Goal: Information Seeking & Learning: Learn about a topic

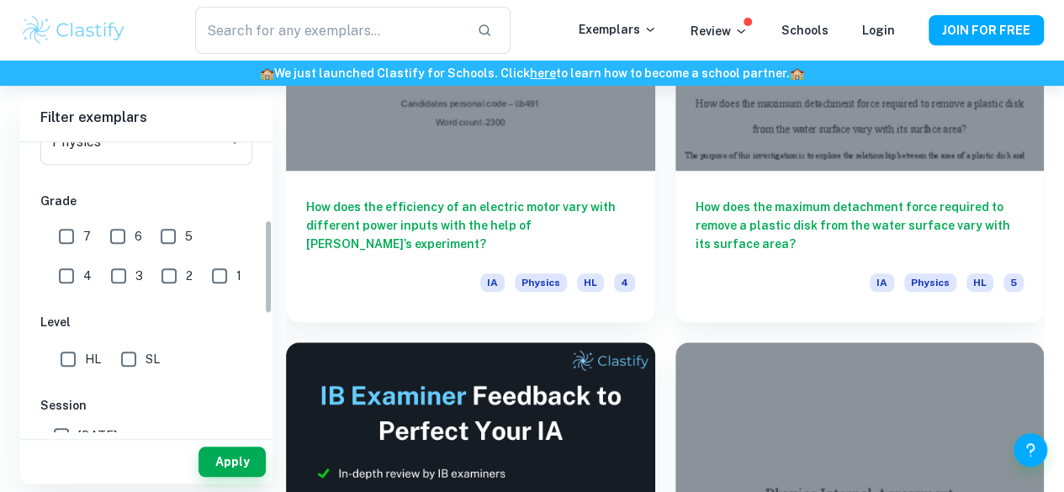
scroll to position [249, 0]
click at [79, 240] on input "7" at bounding box center [67, 234] width 34 height 34
checkbox input "true"
click at [76, 344] on input "HL" at bounding box center [68, 357] width 34 height 34
checkbox input "true"
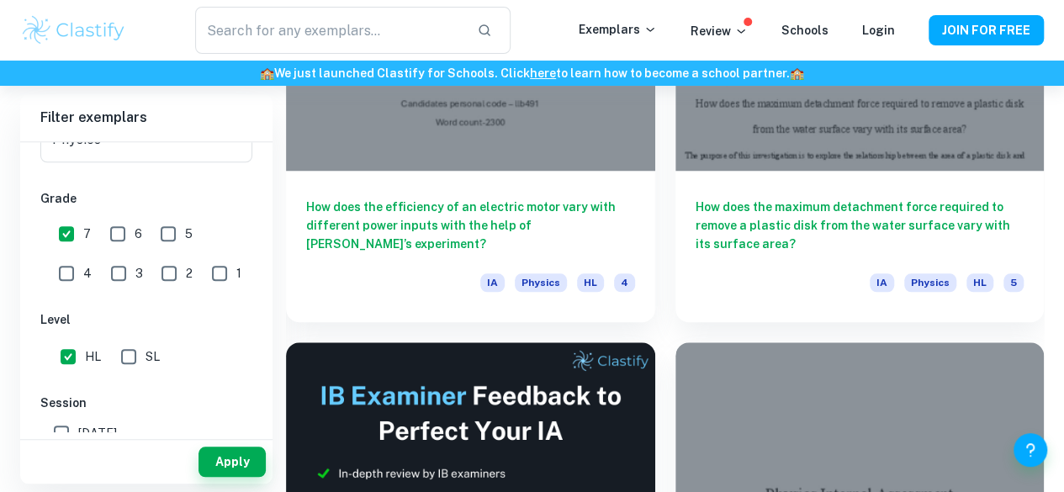
scroll to position [333, 0]
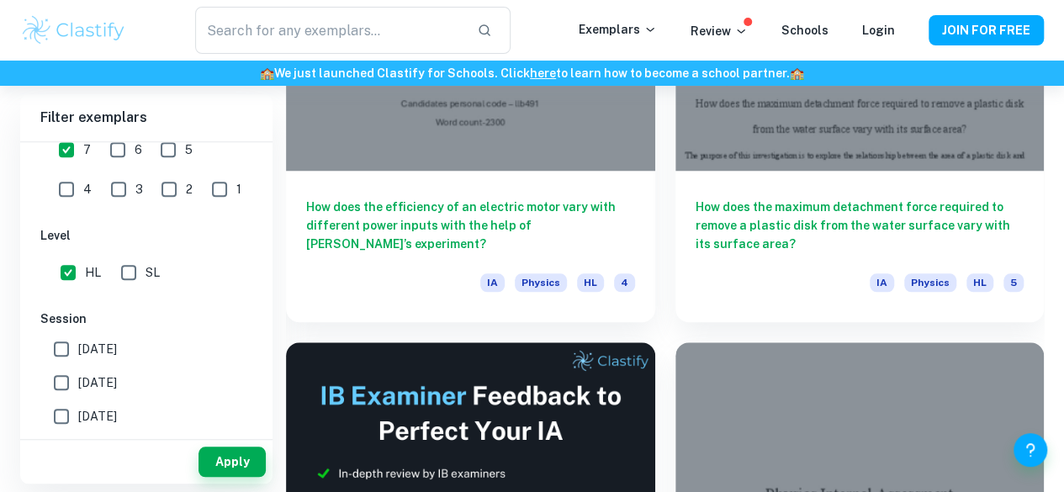
click at [58, 371] on input "[DATE]" at bounding box center [62, 383] width 34 height 34
checkbox input "true"
click at [240, 446] on button "Apply" at bounding box center [231, 461] width 67 height 30
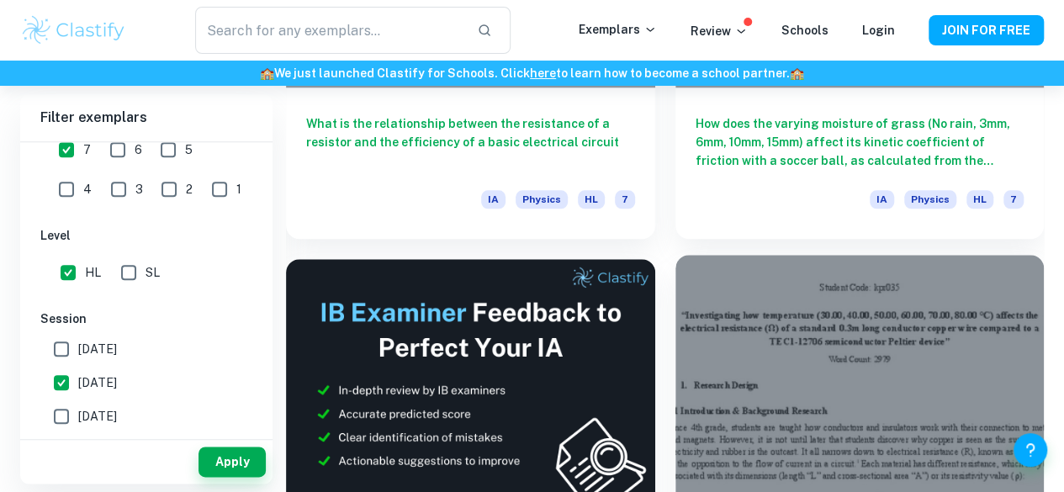
scroll to position [753, 0]
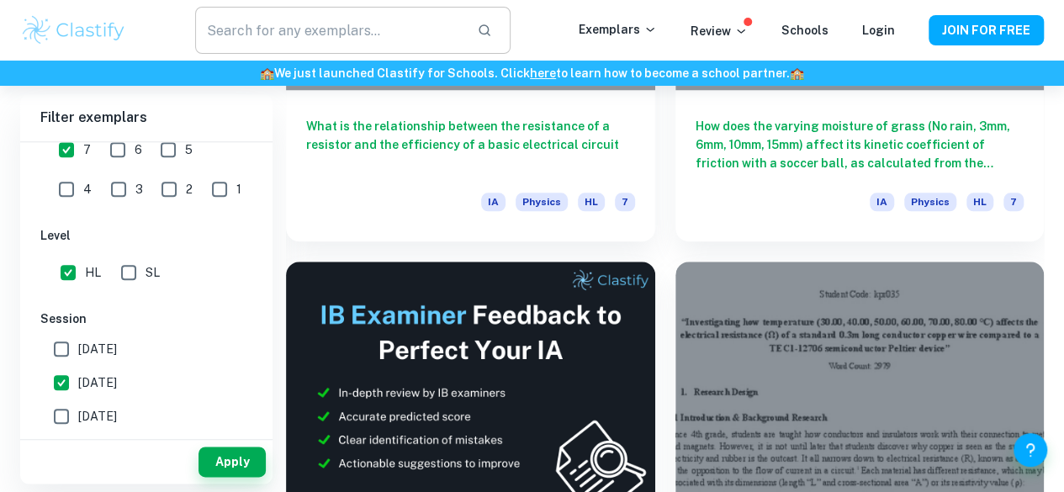
drag, startPoint x: 387, startPoint y: 198, endPoint x: 262, endPoint y: 24, distance: 213.3
click at [675, 261] on div at bounding box center [859, 399] width 369 height 277
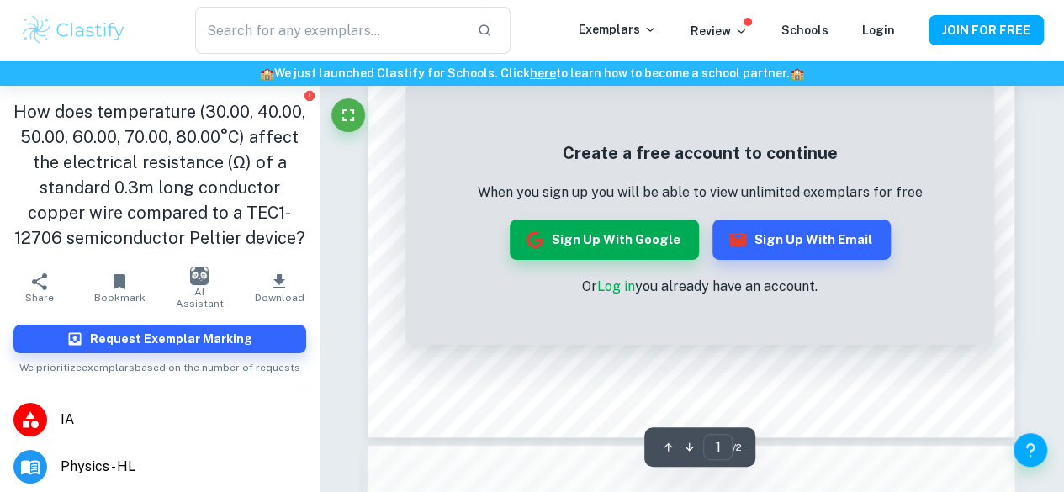
scroll to position [496, 0]
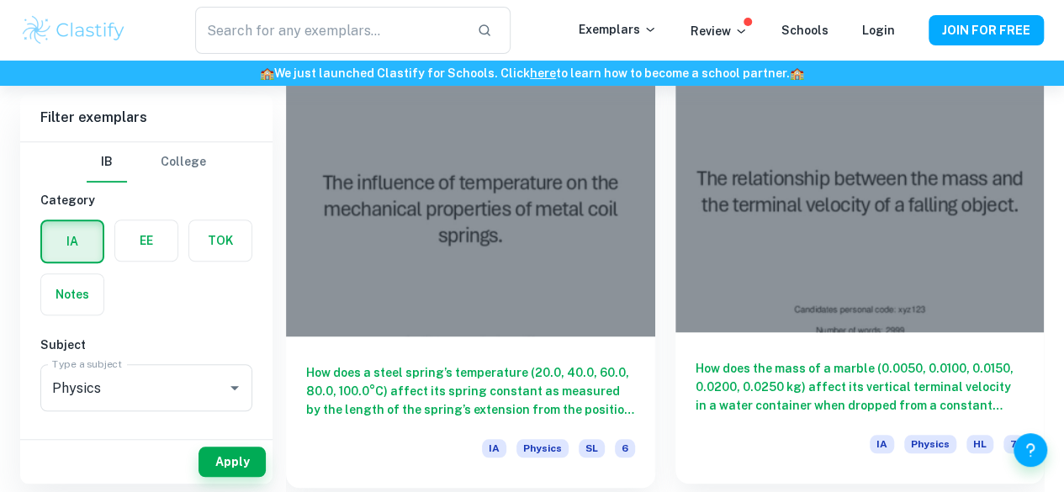
scroll to position [506, 0]
click at [675, 333] on div "How does the mass of a marble (0.0050, 0.0100, 0.0150, 0.0200, 0.0250 kg) affec…" at bounding box center [859, 408] width 369 height 151
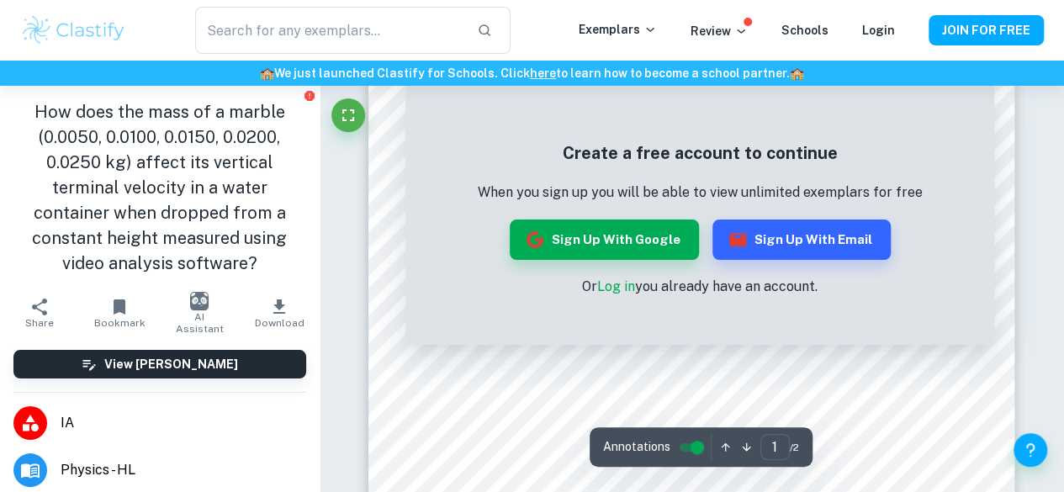
scroll to position [240, 0]
